Goal: Task Accomplishment & Management: Understand process/instructions

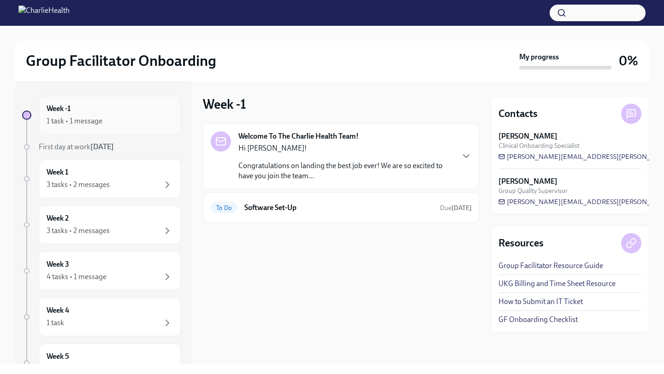
click at [155, 126] on div "1 task • 1 message" at bounding box center [110, 121] width 126 height 11
click at [109, 183] on div "3 tasks • 2 messages" at bounding box center [78, 185] width 63 height 10
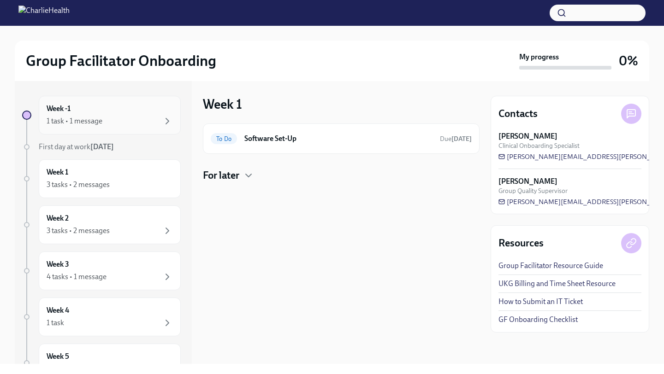
click at [134, 124] on div "1 task • 1 message" at bounding box center [110, 121] width 126 height 11
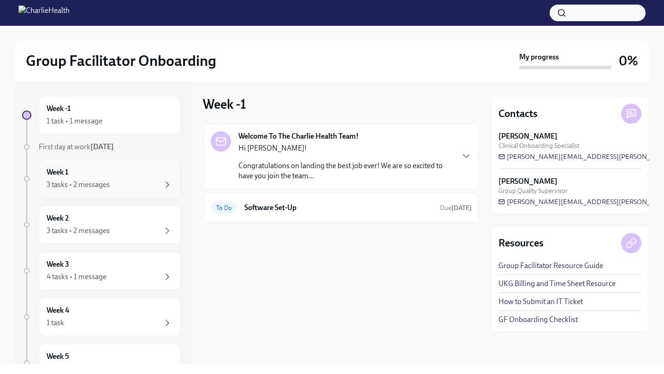
click at [115, 173] on div "Week 1 3 tasks • 2 messages" at bounding box center [110, 178] width 126 height 23
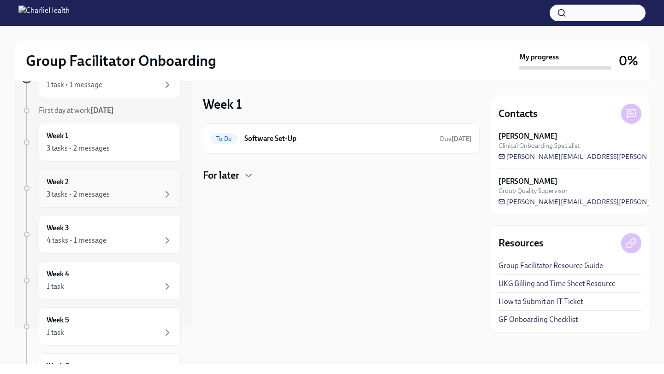
scroll to position [37, 0]
click at [88, 272] on div "Week 4 1 task" at bounding box center [110, 280] width 126 height 23
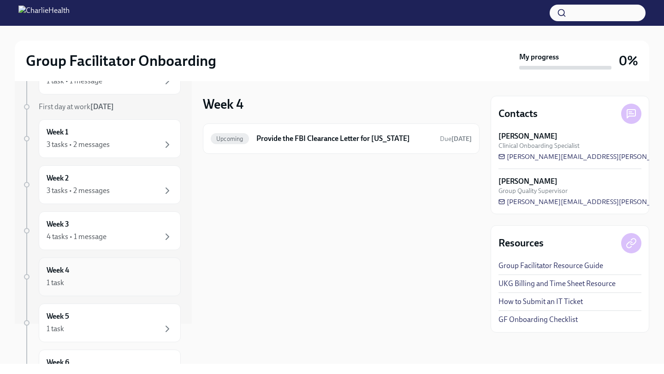
scroll to position [41, 0]
click at [79, 324] on div "1 task" at bounding box center [110, 328] width 126 height 11
click at [91, 287] on div "1 task" at bounding box center [110, 282] width 126 height 11
click at [88, 321] on div "Week 5 1 task" at bounding box center [110, 322] width 126 height 23
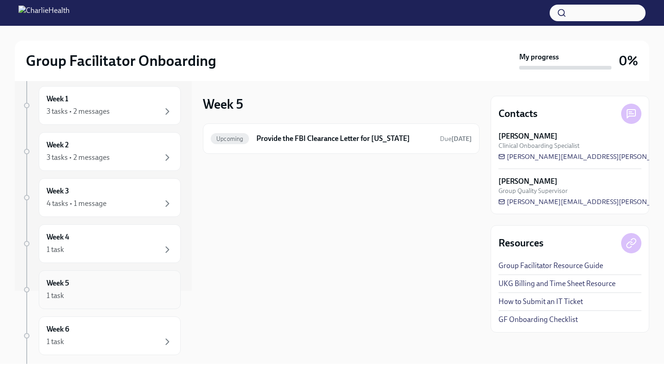
scroll to position [118, 0]
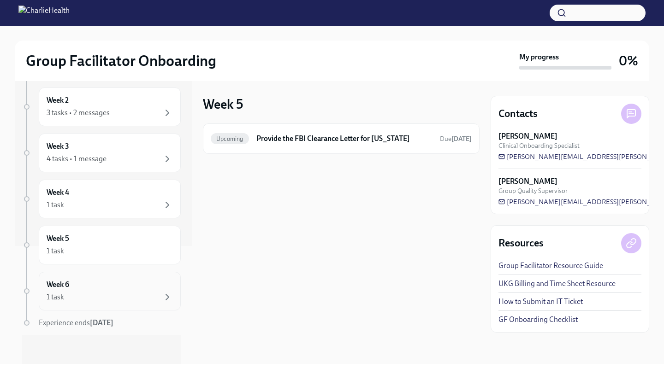
click at [93, 295] on div "1 task" at bounding box center [110, 297] width 126 height 11
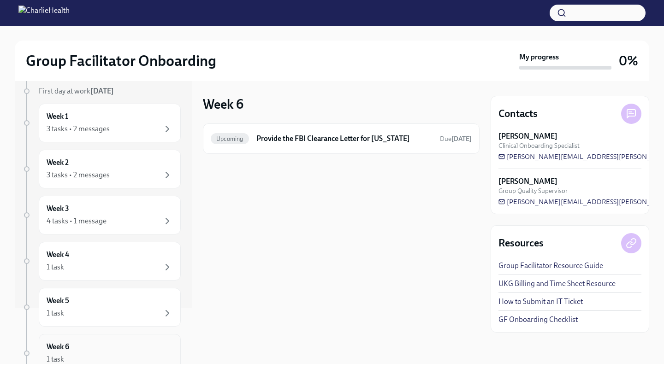
scroll to position [50, 0]
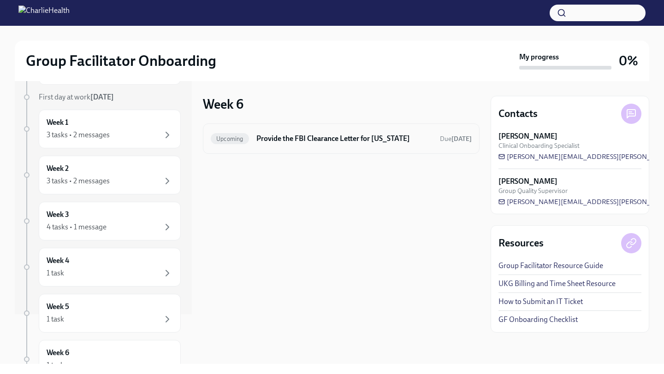
click at [253, 139] on div "Upcoming Provide the FBI Clearance Letter for [US_STATE] Due [DATE]" at bounding box center [341, 138] width 261 height 15
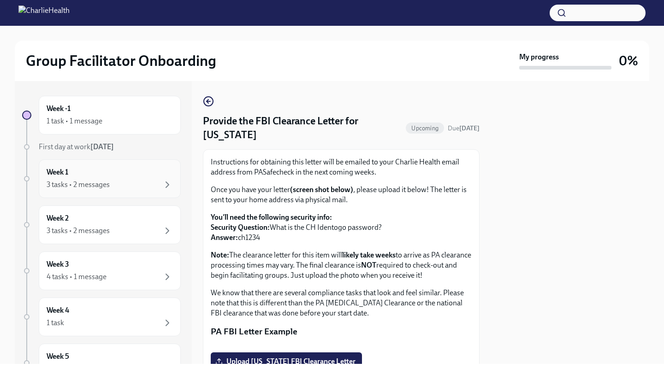
click at [77, 181] on div "3 tasks • 2 messages" at bounding box center [78, 185] width 63 height 10
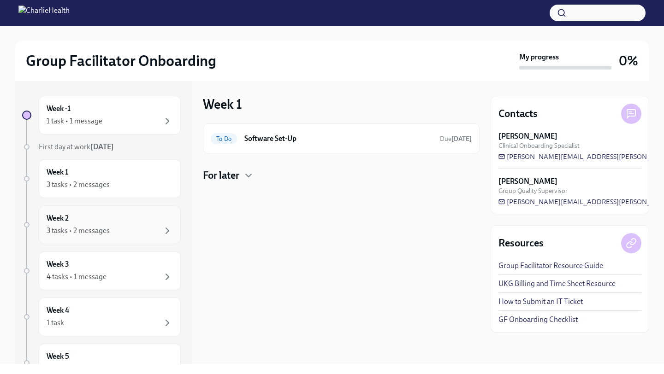
click at [108, 237] on div "Week 2 3 tasks • 2 messages" at bounding box center [110, 225] width 142 height 39
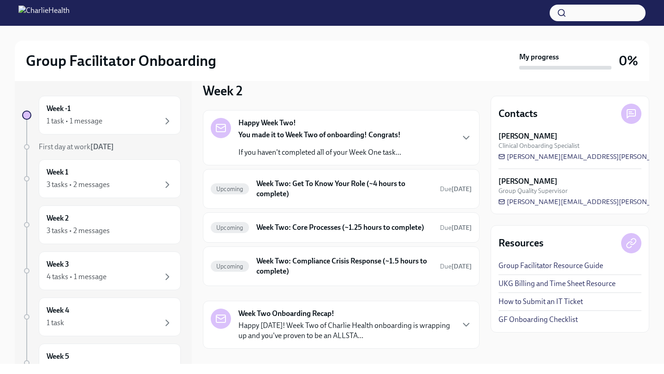
scroll to position [17, 0]
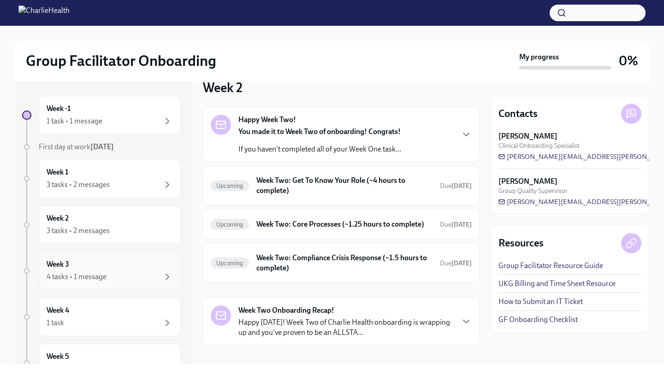
click at [123, 264] on div "Week 3 4 tasks • 1 message" at bounding box center [110, 270] width 126 height 23
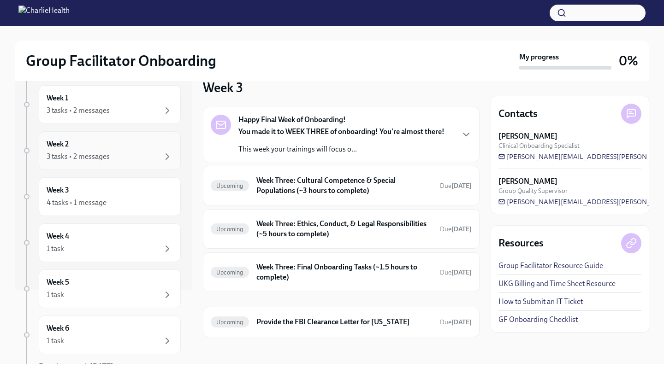
scroll to position [88, 0]
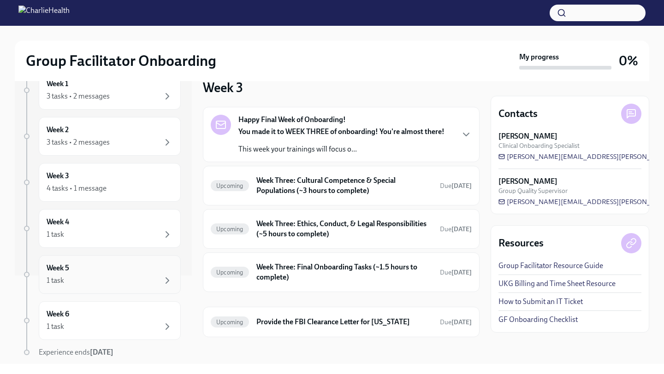
click at [106, 265] on div "Week 5 1 task" at bounding box center [110, 274] width 126 height 23
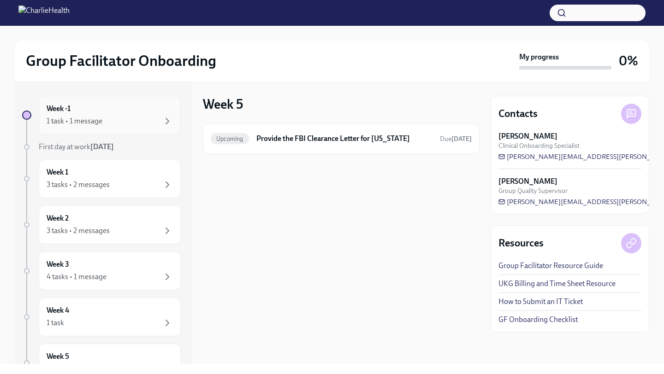
click at [124, 120] on div "1 task • 1 message" at bounding box center [110, 121] width 126 height 11
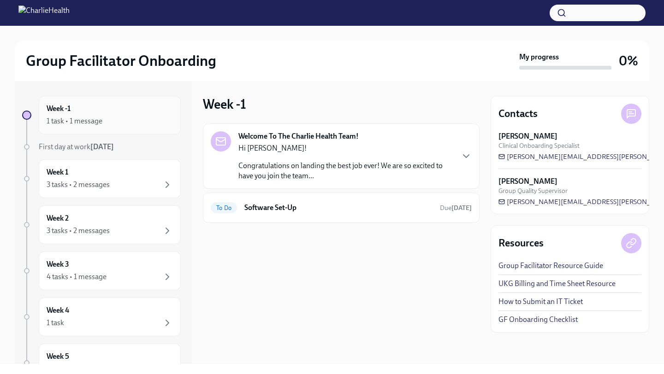
click at [134, 128] on div "Week -1 1 task • 1 message" at bounding box center [110, 115] width 142 height 39
click at [360, 192] on div "Welcome To The Charlie Health Team! Hi [PERSON_NAME]! Congratulations on landin…" at bounding box center [341, 174] width 277 height 100
click at [350, 179] on p "Congratulations on landing the best job ever! We are so excited to have you joi…" at bounding box center [345, 171] width 215 height 20
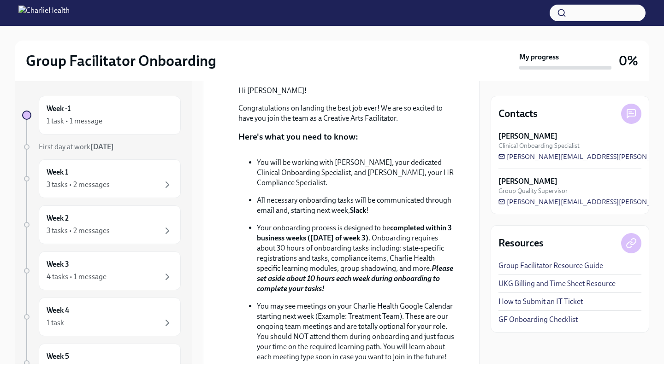
scroll to position [286, 0]
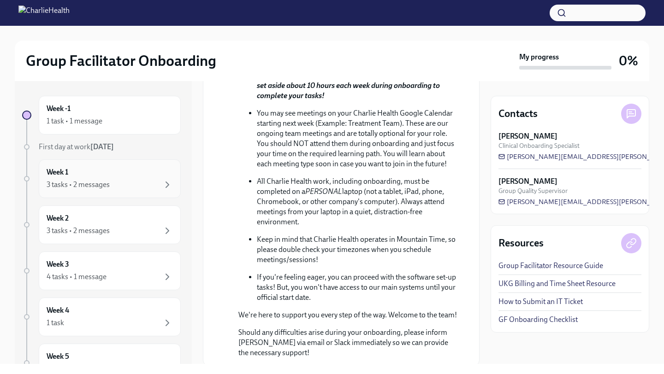
click at [126, 177] on div "Week 1 3 tasks • 2 messages" at bounding box center [110, 178] width 126 height 23
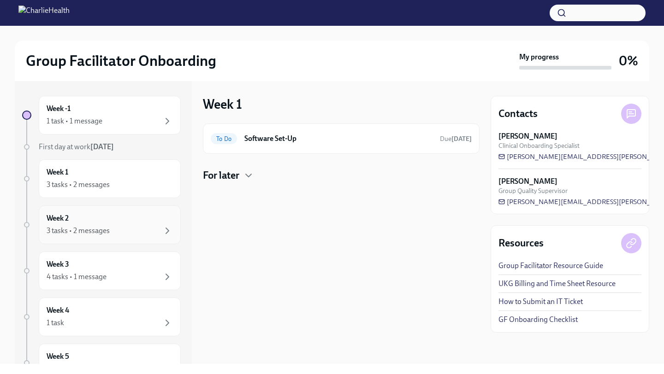
click at [117, 214] on div "Week 2 3 tasks • 2 messages" at bounding box center [110, 224] width 126 height 23
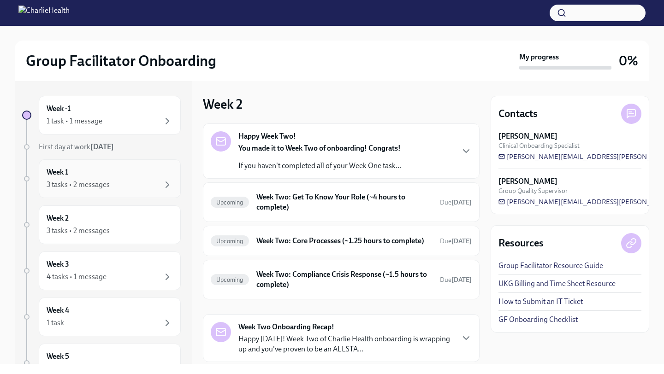
click at [127, 188] on div "3 tasks • 2 messages" at bounding box center [110, 184] width 126 height 11
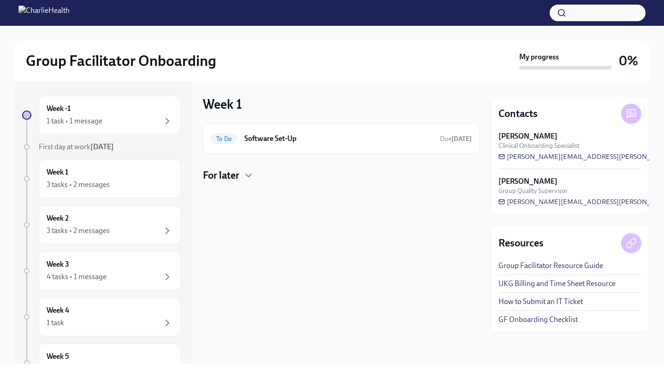
click at [224, 175] on h4 "For later" at bounding box center [221, 176] width 36 height 14
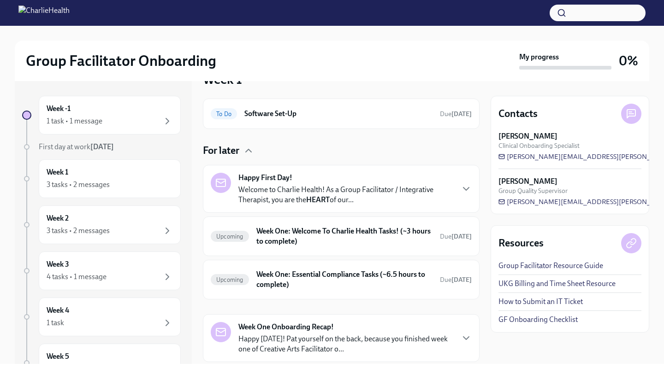
scroll to position [53, 0]
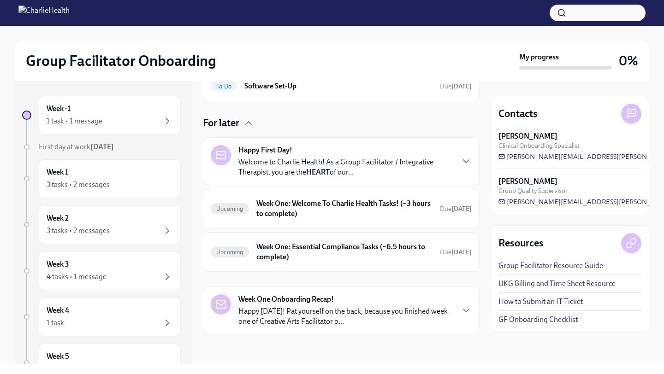
click at [281, 167] on p "Welcome to Charlie Health! As a Group Facilitator / Integrative Therapist, you …" at bounding box center [345, 167] width 215 height 20
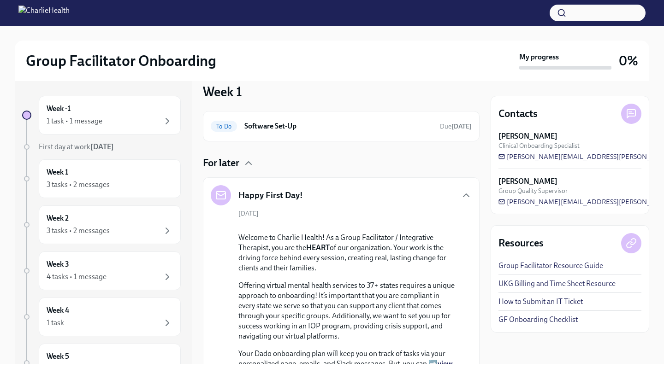
scroll to position [6, 0]
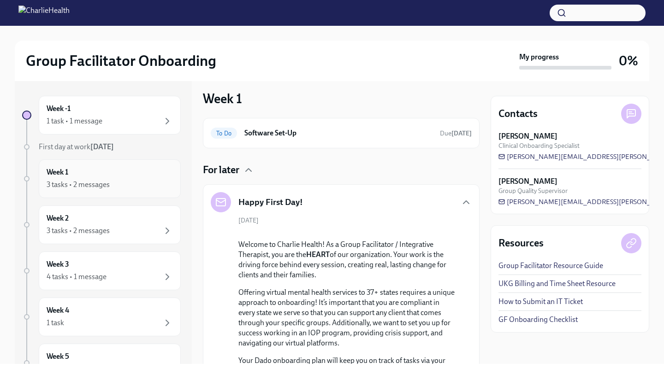
click at [105, 177] on div "Week 1 3 tasks • 2 messages" at bounding box center [110, 178] width 126 height 23
click at [113, 179] on div "3 tasks • 2 messages" at bounding box center [110, 184] width 126 height 11
click at [126, 119] on div "1 task • 1 message" at bounding box center [110, 121] width 126 height 11
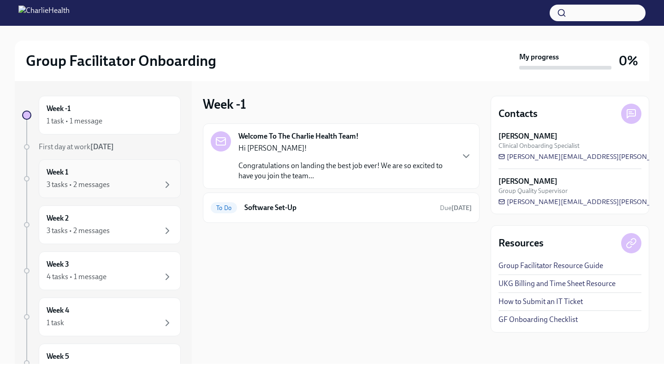
click at [110, 178] on div "Week 1 3 tasks • 2 messages" at bounding box center [110, 178] width 126 height 23
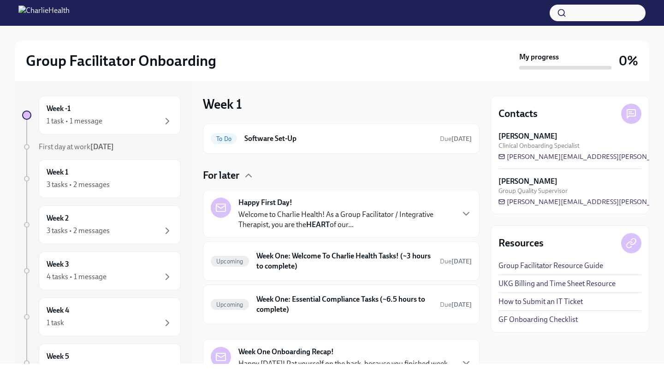
scroll to position [53, 0]
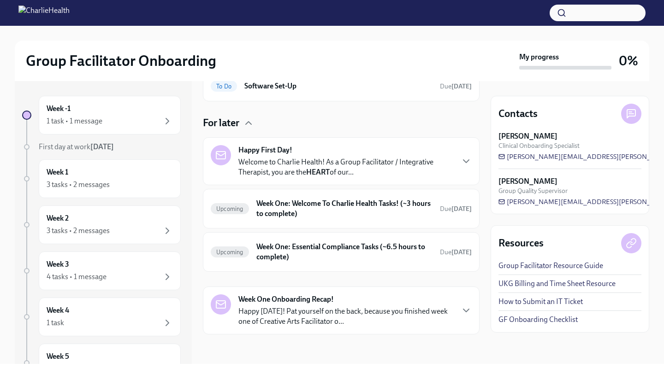
click at [278, 147] on strong "Happy First Day!" at bounding box center [265, 150] width 54 height 10
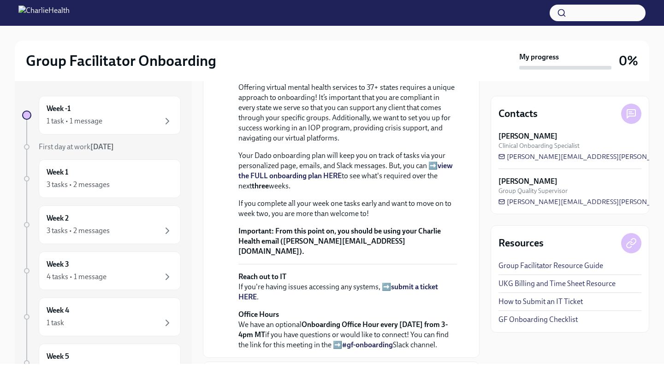
scroll to position [229, 0]
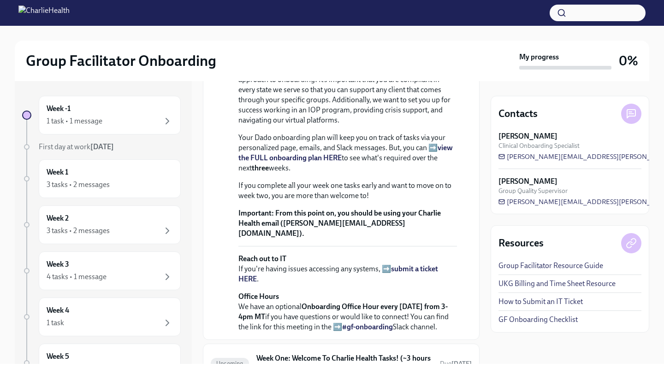
click at [441, 162] on strong "view the FULL onboarding plan HERE" at bounding box center [345, 152] width 214 height 19
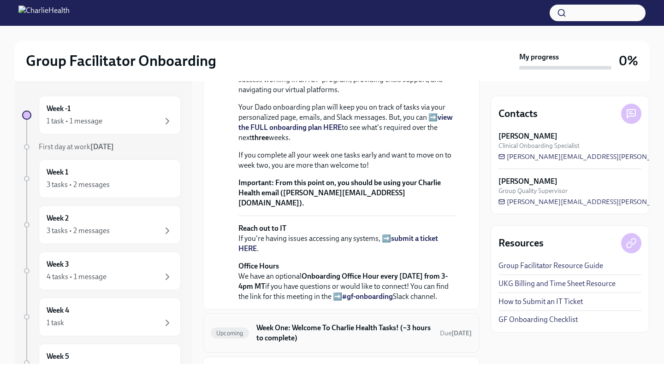
scroll to position [466, 0]
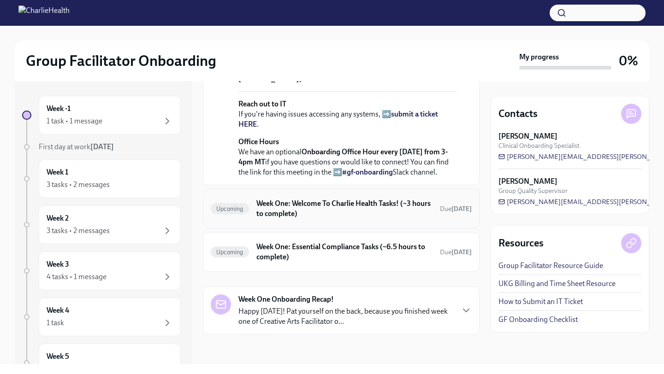
click at [346, 212] on h6 "Week One: Welcome To Charlie Health Tasks! (~3 hours to complete)" at bounding box center [344, 209] width 176 height 20
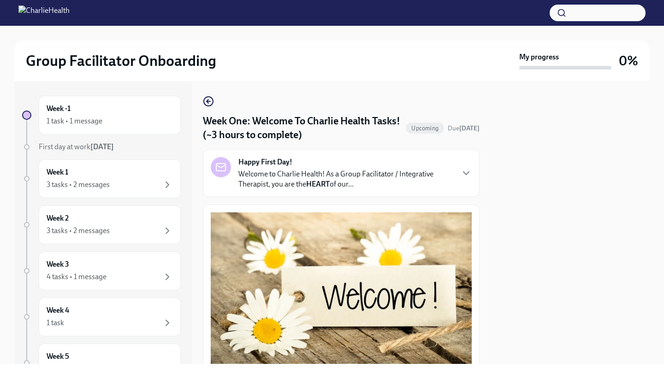
scroll to position [26, 0]
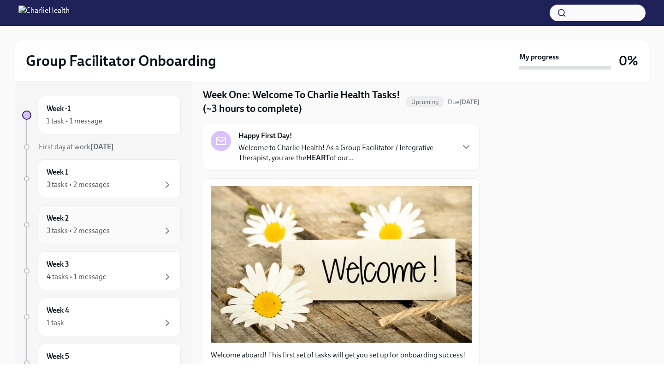
click at [105, 218] on div "Week 2 3 tasks • 2 messages" at bounding box center [110, 224] width 126 height 23
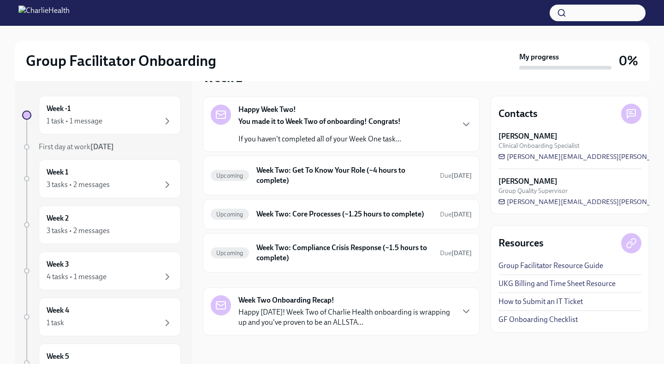
scroll to position [28, 0]
click at [310, 177] on h6 "Week Two: Get To Know Your Role (~4 hours to complete)" at bounding box center [344, 175] width 176 height 20
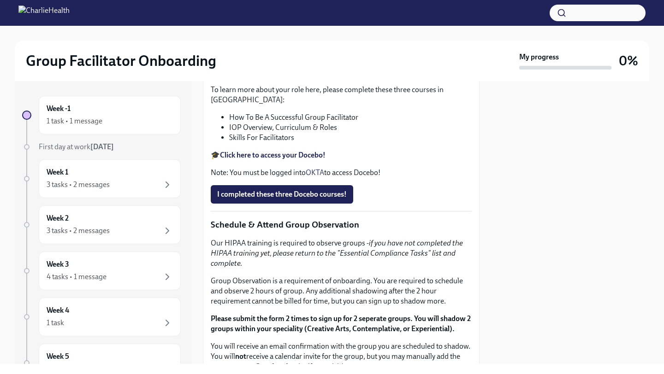
scroll to position [393, 0]
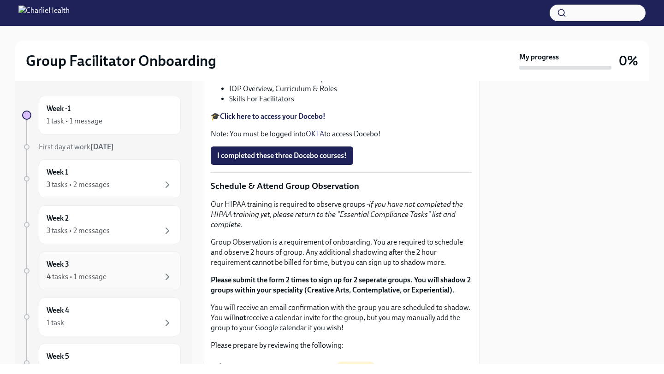
click at [106, 261] on div "Week 3 4 tasks • 1 message" at bounding box center [110, 270] width 126 height 23
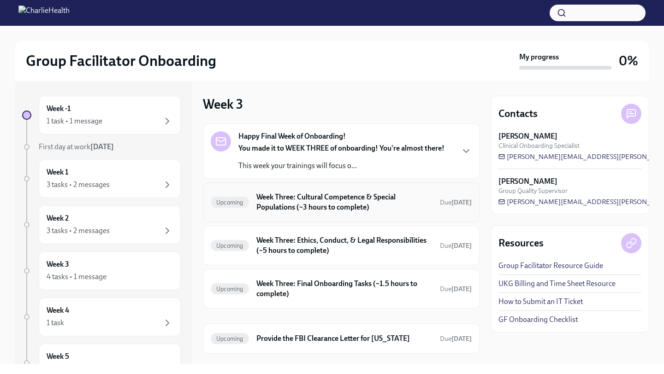
click at [306, 201] on h6 "Week Three: Cultural Competence & Special Populations (~3 hours to complete)" at bounding box center [344, 202] width 176 height 20
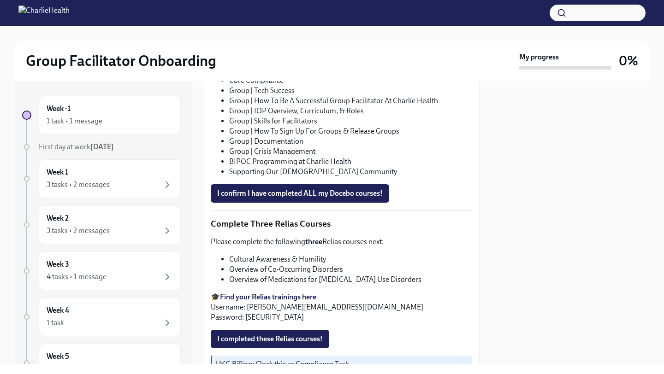
scroll to position [632, 0]
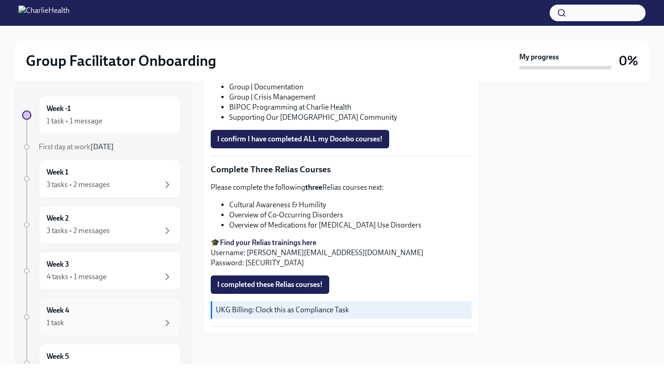
click at [113, 317] on div "Week 4 1 task" at bounding box center [110, 317] width 126 height 23
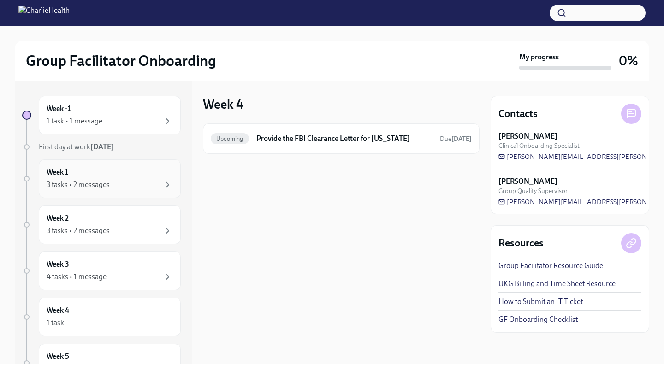
click at [118, 179] on div "3 tasks • 2 messages" at bounding box center [110, 184] width 126 height 11
click at [112, 213] on div "Week 2 3 tasks • 2 messages" at bounding box center [110, 224] width 126 height 23
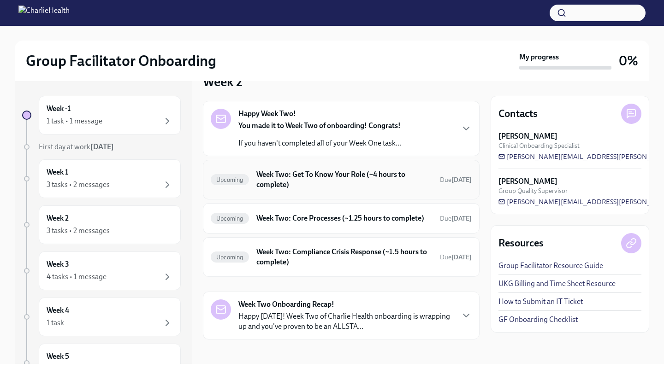
scroll to position [28, 0]
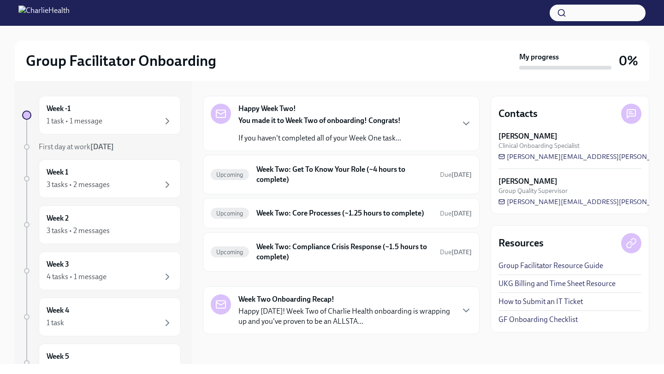
click at [343, 304] on div "Week Two Onboarding Recap! Happy [DATE]! Week Two of Charlie Health onboarding …" at bounding box center [345, 311] width 215 height 32
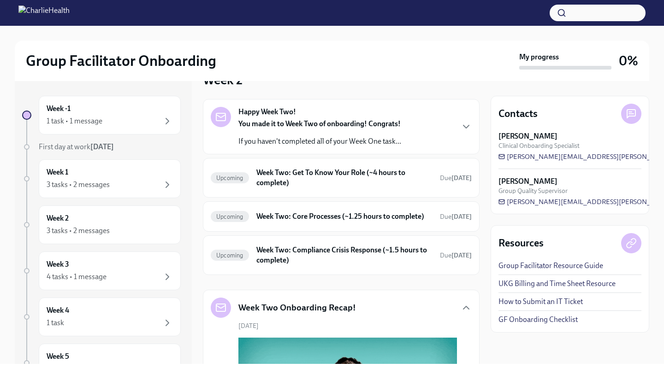
scroll to position [0, 0]
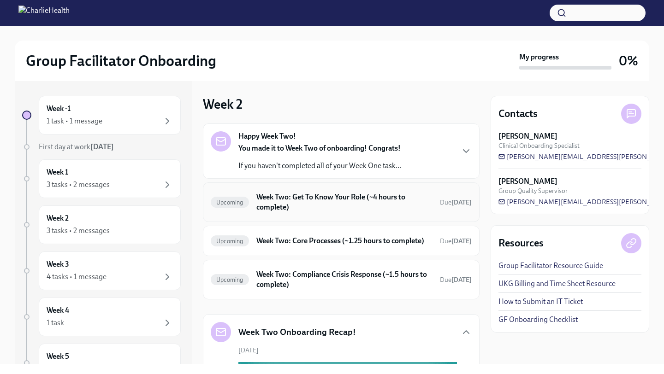
click at [386, 210] on h6 "Week Two: Get To Know Your Role (~4 hours to complete)" at bounding box center [344, 202] width 176 height 20
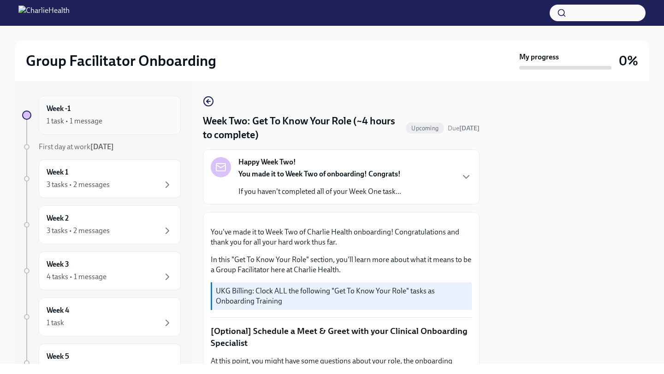
click at [133, 127] on div "Week -1 1 task • 1 message" at bounding box center [110, 115] width 142 height 39
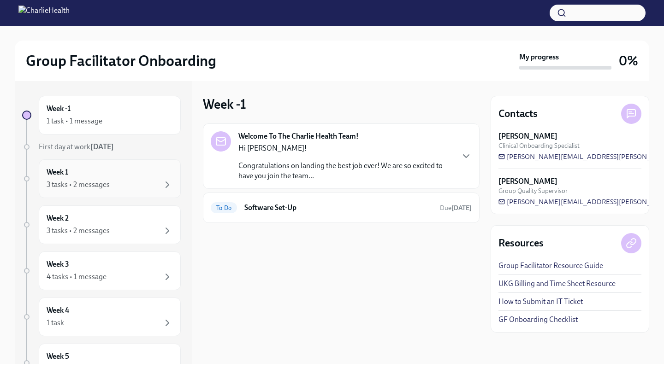
click at [136, 179] on div "3 tasks • 2 messages" at bounding box center [110, 184] width 126 height 11
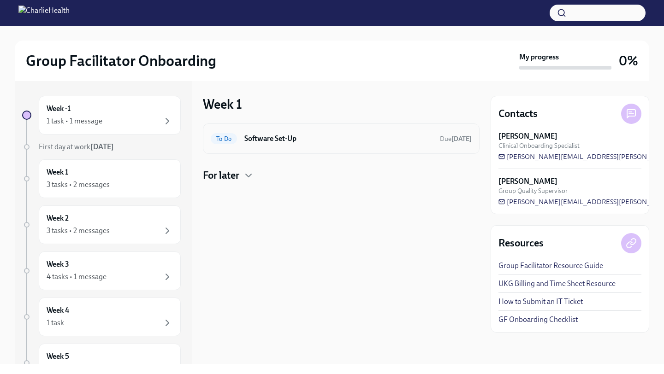
click at [327, 146] on div "To Do Software Set-Up Due [DATE]" at bounding box center [341, 139] width 277 height 30
click at [270, 139] on h6 "Software Set-Up" at bounding box center [338, 139] width 188 height 10
